Goal: Task Accomplishment & Management: Manage account settings

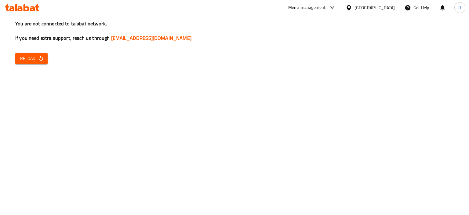
click at [398, 97] on div "You are not connected to talabat network, If you need extra support, reach us t…" at bounding box center [234, 107] width 469 height 215
click at [83, 116] on div "You are not connected to talabat network, If you need extra support, reach us t…" at bounding box center [234, 107] width 469 height 215
drag, startPoint x: 84, startPoint y: 113, endPoint x: 31, endPoint y: 65, distance: 71.8
click at [27, 97] on div "You are not connected to talabat network, If you need extra support, reach us t…" at bounding box center [234, 107] width 469 height 215
click at [37, 58] on span "Reload" at bounding box center [31, 59] width 23 height 8
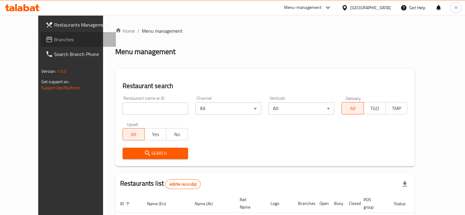
click at [54, 38] on span "Branches" at bounding box center [82, 39] width 57 height 7
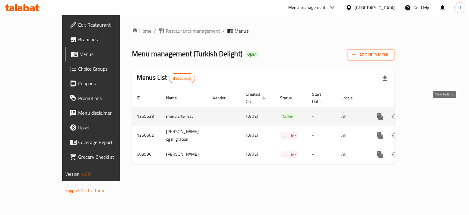
click at [428, 113] on icon "enhanced table" at bounding box center [424, 116] width 7 height 7
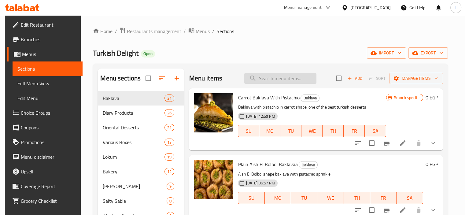
click at [272, 82] on input "search" at bounding box center [280, 78] width 72 height 11
paste input "Noga"
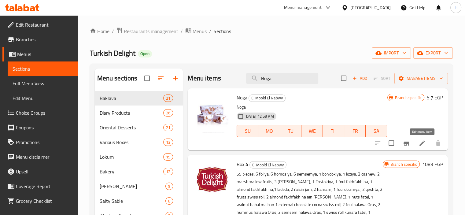
type input "Noga"
click at [419, 142] on icon at bounding box center [421, 142] width 7 height 7
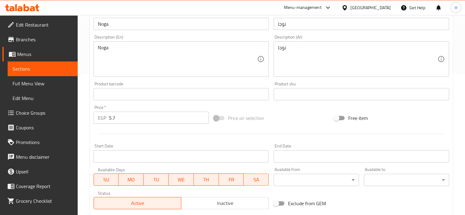
scroll to position [153, 0]
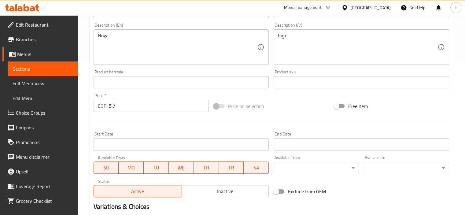
click at [157, 38] on textarea "Noga" at bounding box center [177, 47] width 159 height 29
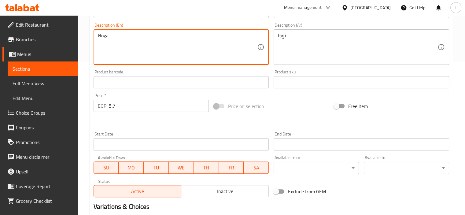
click at [157, 38] on textarea "Noga" at bounding box center [177, 47] width 159 height 29
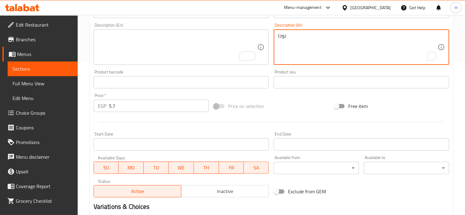
click at [304, 37] on textarea "نوجا" at bounding box center [357, 47] width 159 height 29
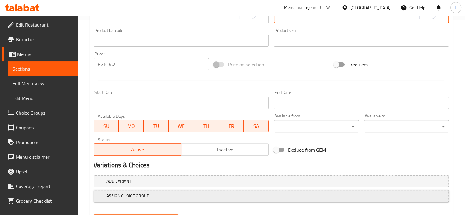
scroll to position [203, 0]
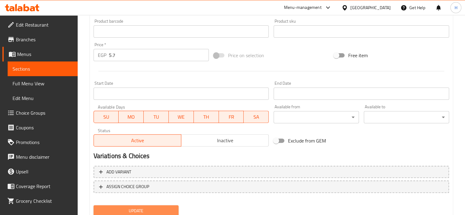
click at [131, 209] on span "Update" at bounding box center [135, 211] width 75 height 8
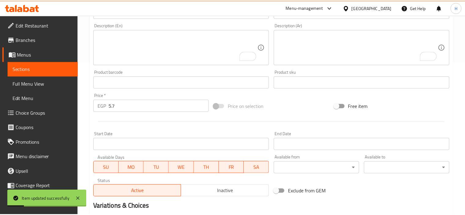
scroll to position [225, 0]
